Goal: Use online tool/utility

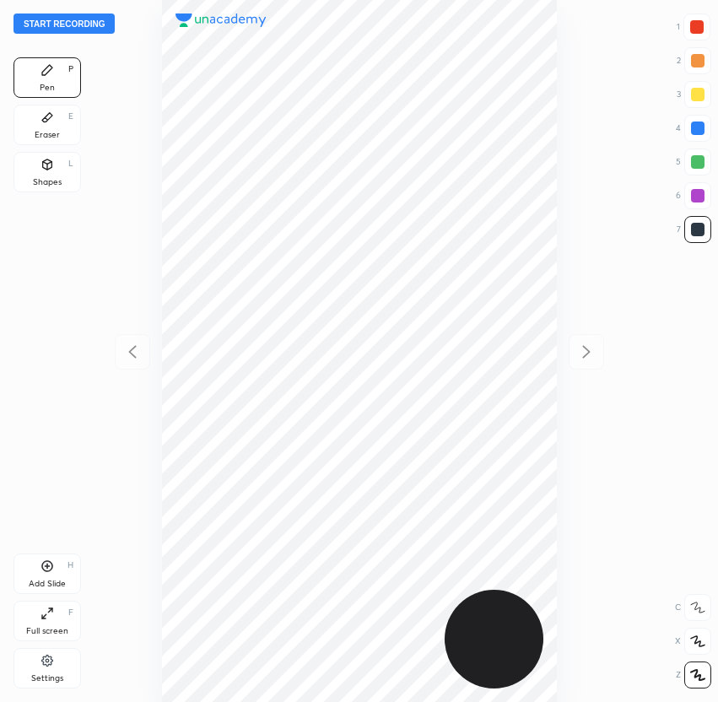
scroll to position [702, 448]
click at [77, 24] on button "Start recording" at bounding box center [64, 24] width 101 height 20
click at [697, 30] on div at bounding box center [698, 27] width 14 height 14
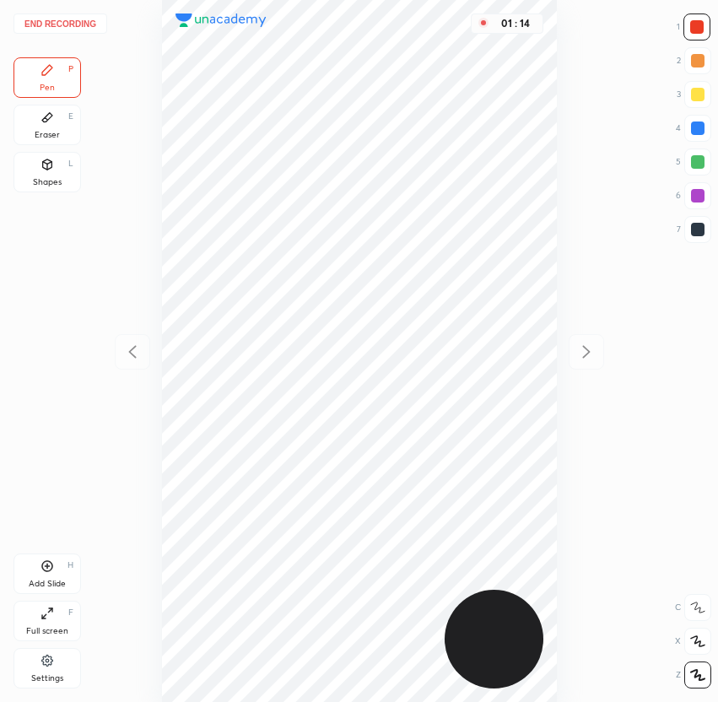
click at [697, 128] on div at bounding box center [698, 129] width 14 height 14
click at [701, 232] on div at bounding box center [698, 230] width 14 height 14
click at [699, 29] on div at bounding box center [698, 27] width 14 height 14
click at [48, 568] on icon at bounding box center [48, 567] width 14 height 14
click at [698, 231] on div at bounding box center [698, 230] width 14 height 14
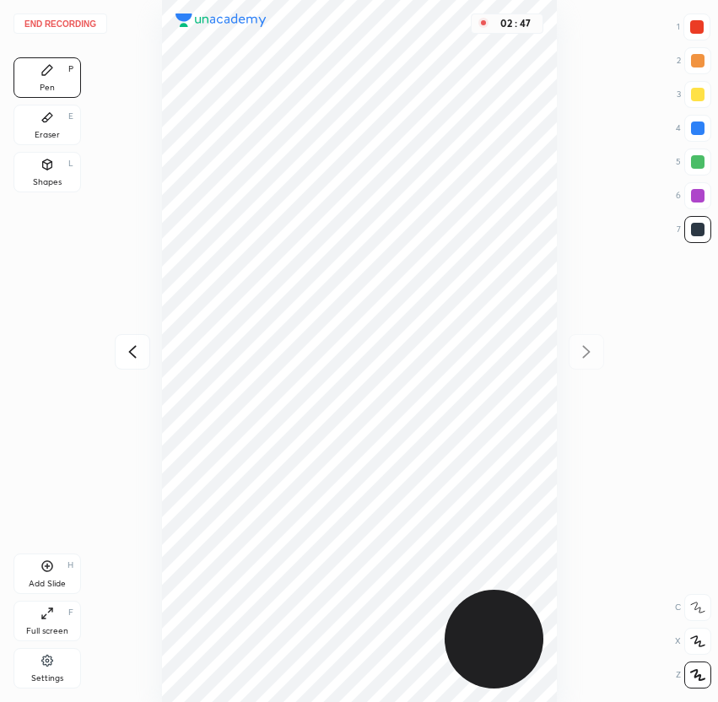
click at [697, 29] on div at bounding box center [698, 27] width 14 height 14
click at [692, 163] on div at bounding box center [698, 162] width 14 height 14
drag, startPoint x: 700, startPoint y: 33, endPoint x: 672, endPoint y: 31, distance: 27.9
click at [701, 33] on div at bounding box center [698, 27] width 14 height 14
click at [697, 236] on div at bounding box center [698, 229] width 27 height 27
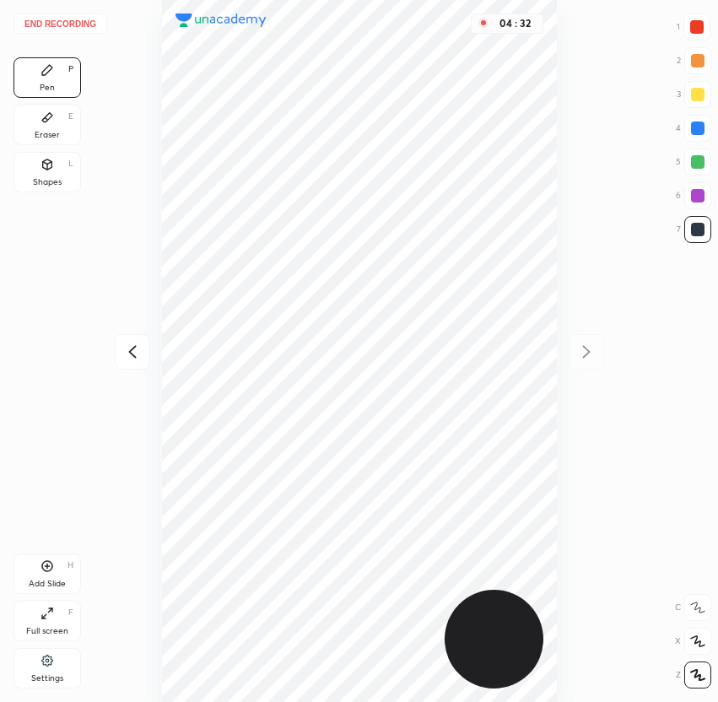
click at [695, 27] on div at bounding box center [698, 27] width 14 height 14
click at [687, 97] on div at bounding box center [698, 94] width 27 height 27
click at [52, 24] on button "End recording" at bounding box center [61, 24] width 94 height 20
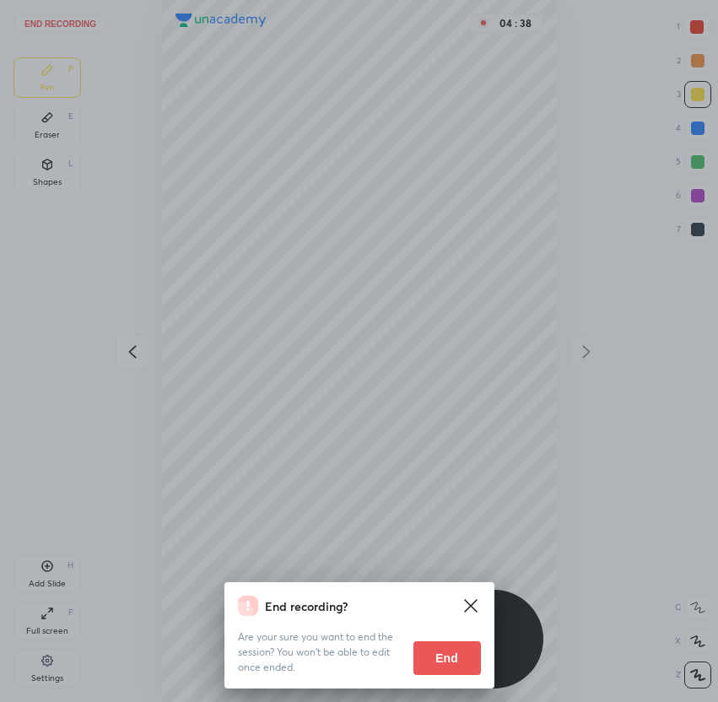
click at [450, 657] on button "End" at bounding box center [448, 659] width 68 height 34
